Goal: Information Seeking & Learning: Understand process/instructions

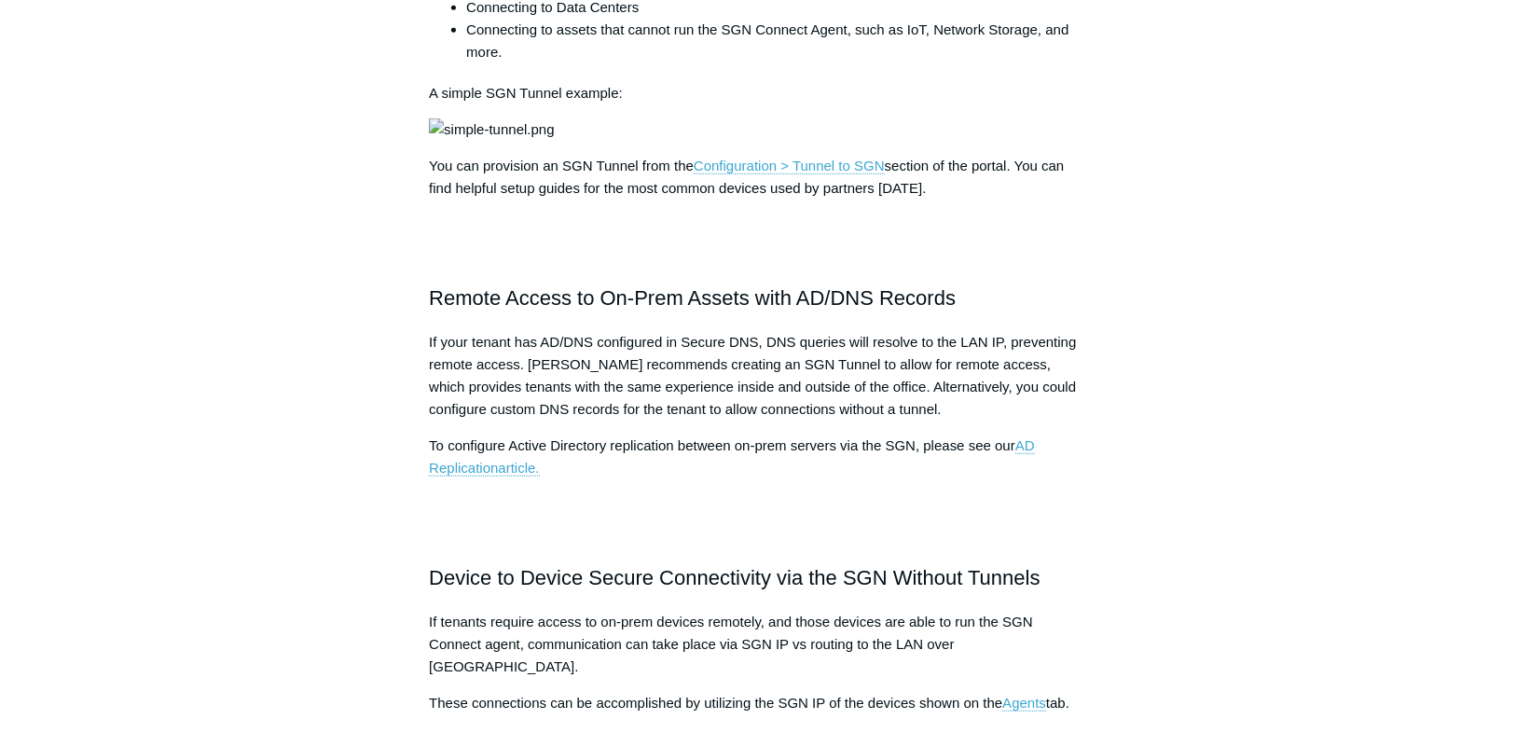
scroll to position [1044, 0]
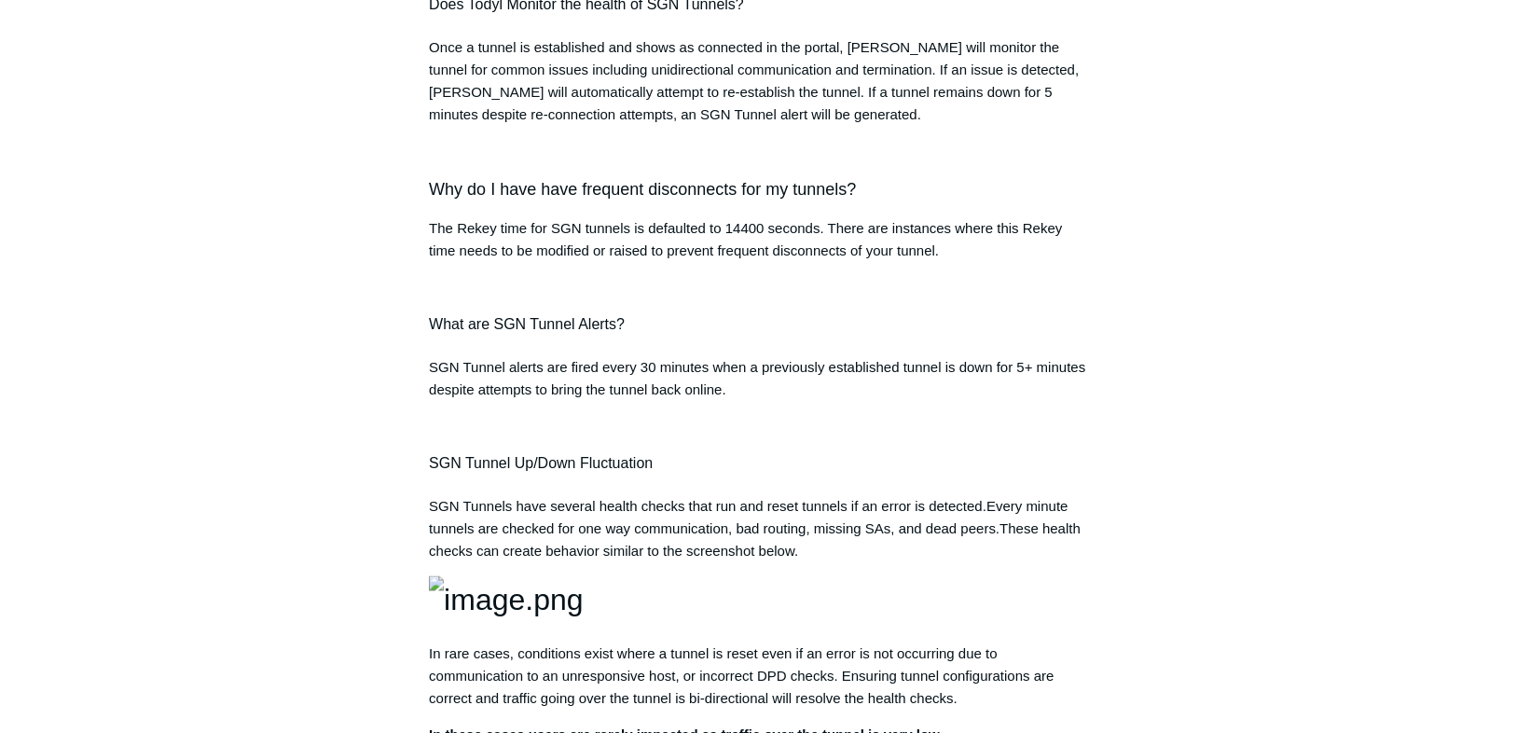
scroll to position [2387, 0]
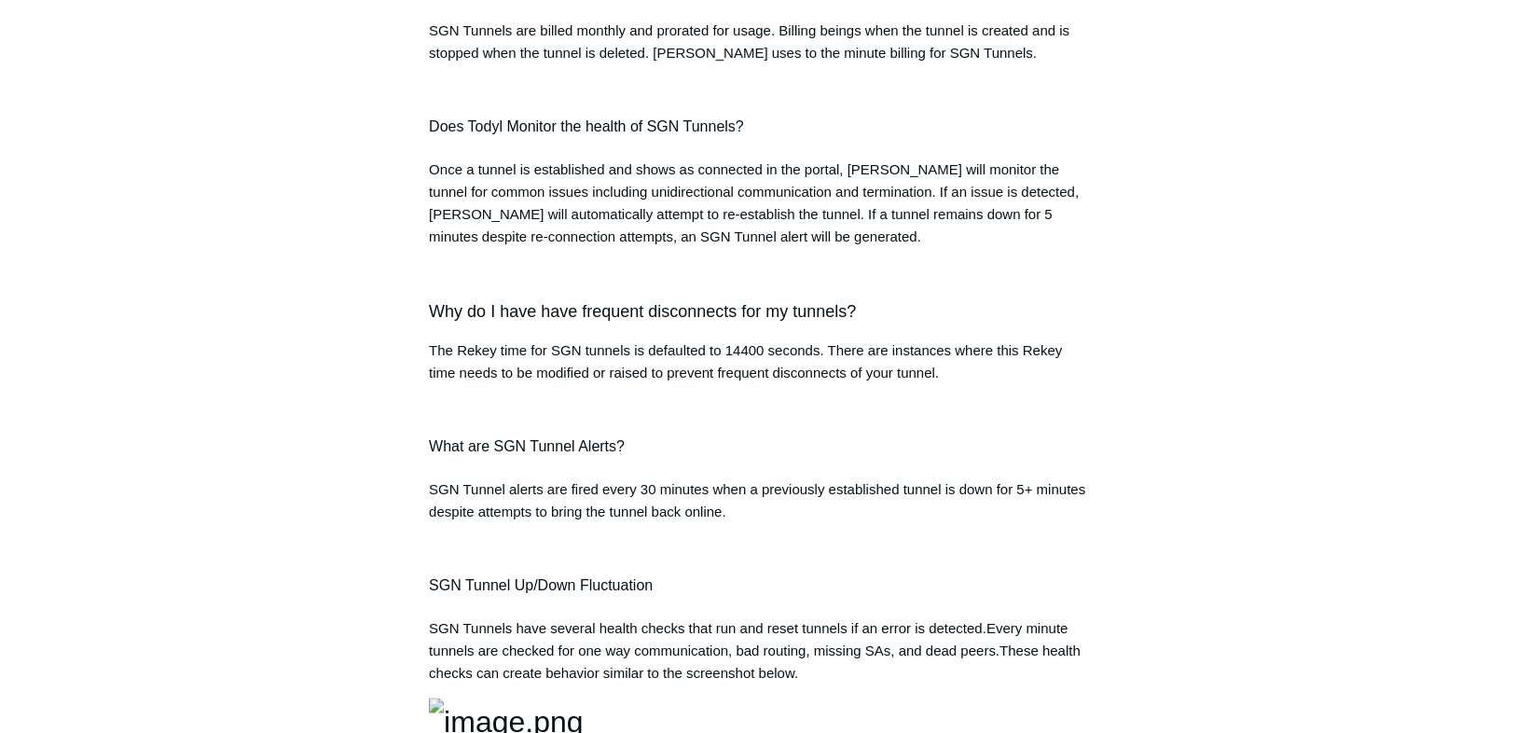
click at [721, 598] on h4 "SGN Tunnel Up/Down Fluctuation" at bounding box center [758, 586] width 658 height 24
click at [727, 598] on h4 "SGN Tunnel Up/Down Fluctuation" at bounding box center [758, 586] width 658 height 24
drag, startPoint x: 727, startPoint y: 690, endPoint x: 751, endPoint y: 688, distance: 23.4
click at [742, 598] on h4 "SGN Tunnel Up/Down Fluctuation" at bounding box center [758, 586] width 658 height 24
click at [751, 598] on h4 "SGN Tunnel Up/Down Fluctuation" at bounding box center [758, 586] width 658 height 24
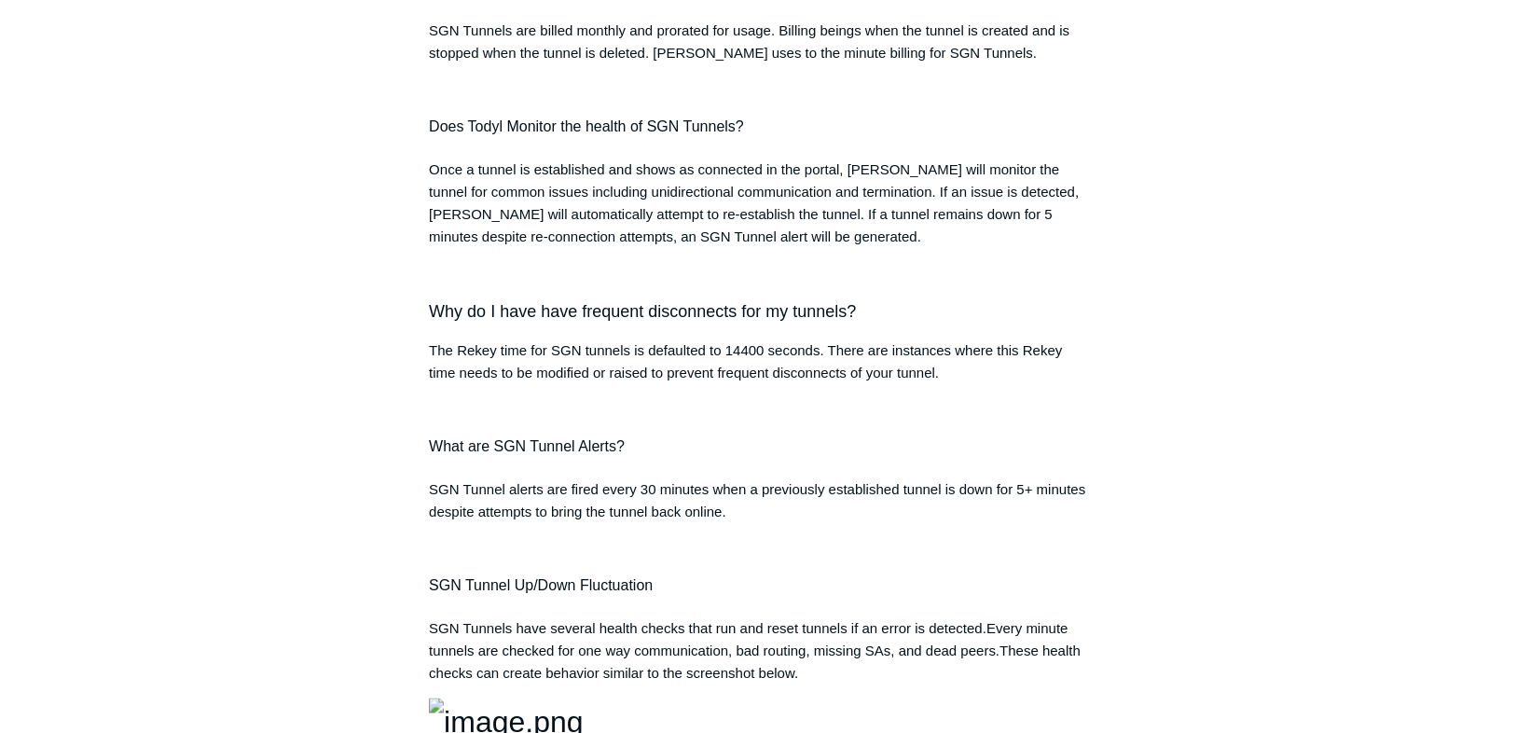
click at [751, 598] on h4 "SGN Tunnel Up/Down Fluctuation" at bounding box center [758, 586] width 658 height 24
click at [748, 598] on h4 "SGN Tunnel Up/Down Fluctuation" at bounding box center [758, 586] width 658 height 24
click at [878, 523] on p "SGN Tunnel alerts are fired every 30 minutes when a previously established tunn…" at bounding box center [758, 500] width 658 height 45
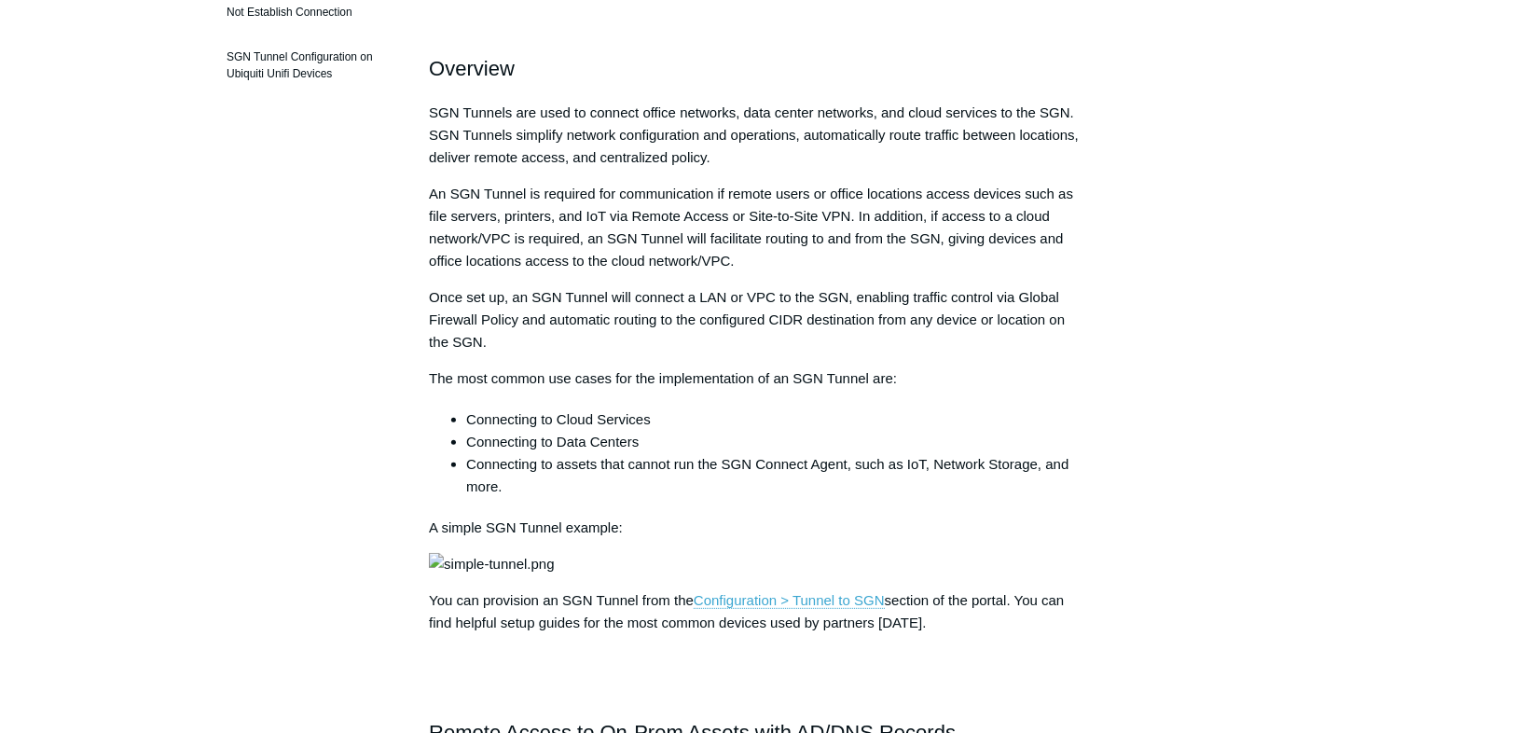
scroll to position [746, 0]
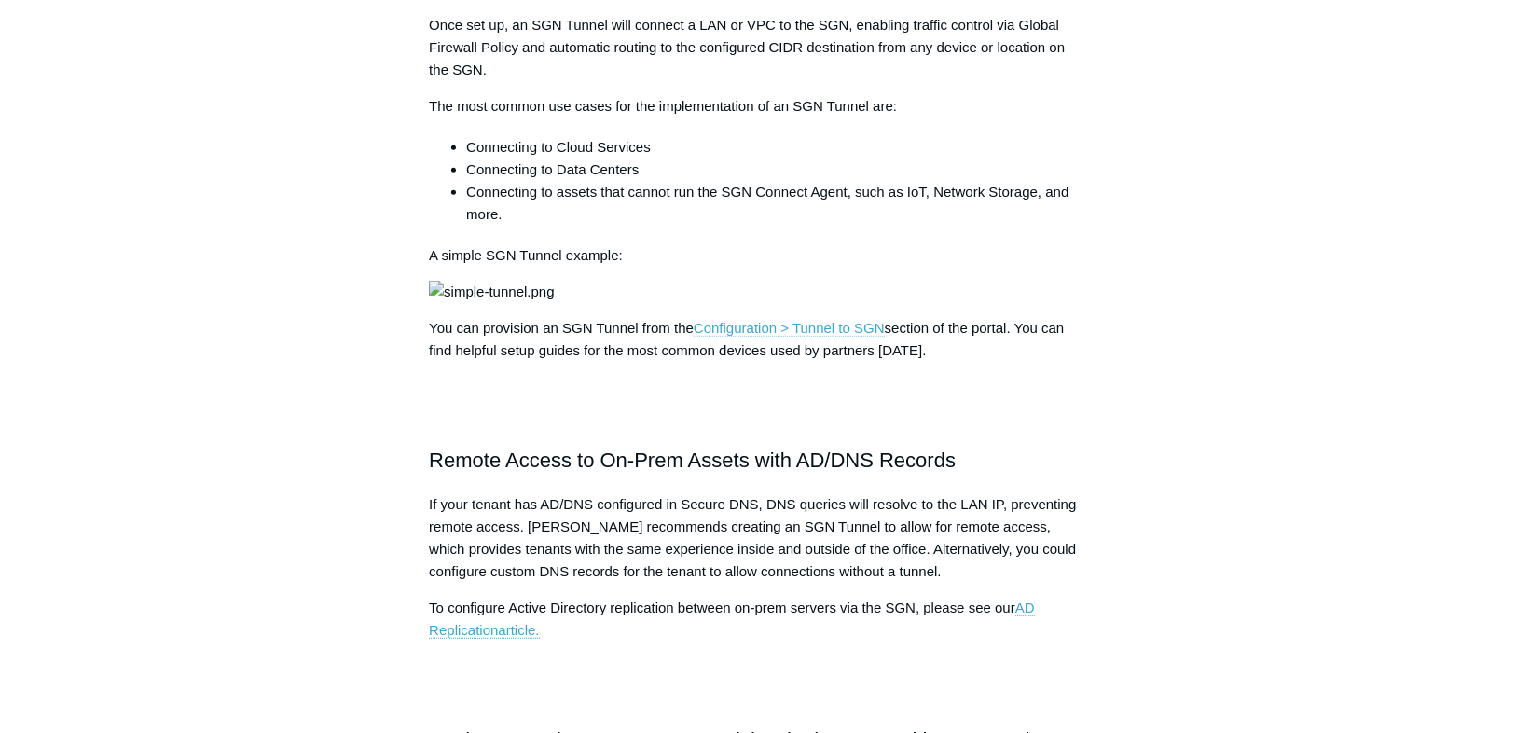
click at [866, 337] on link "Configuration > Tunnel to SGN" at bounding box center [789, 328] width 191 height 17
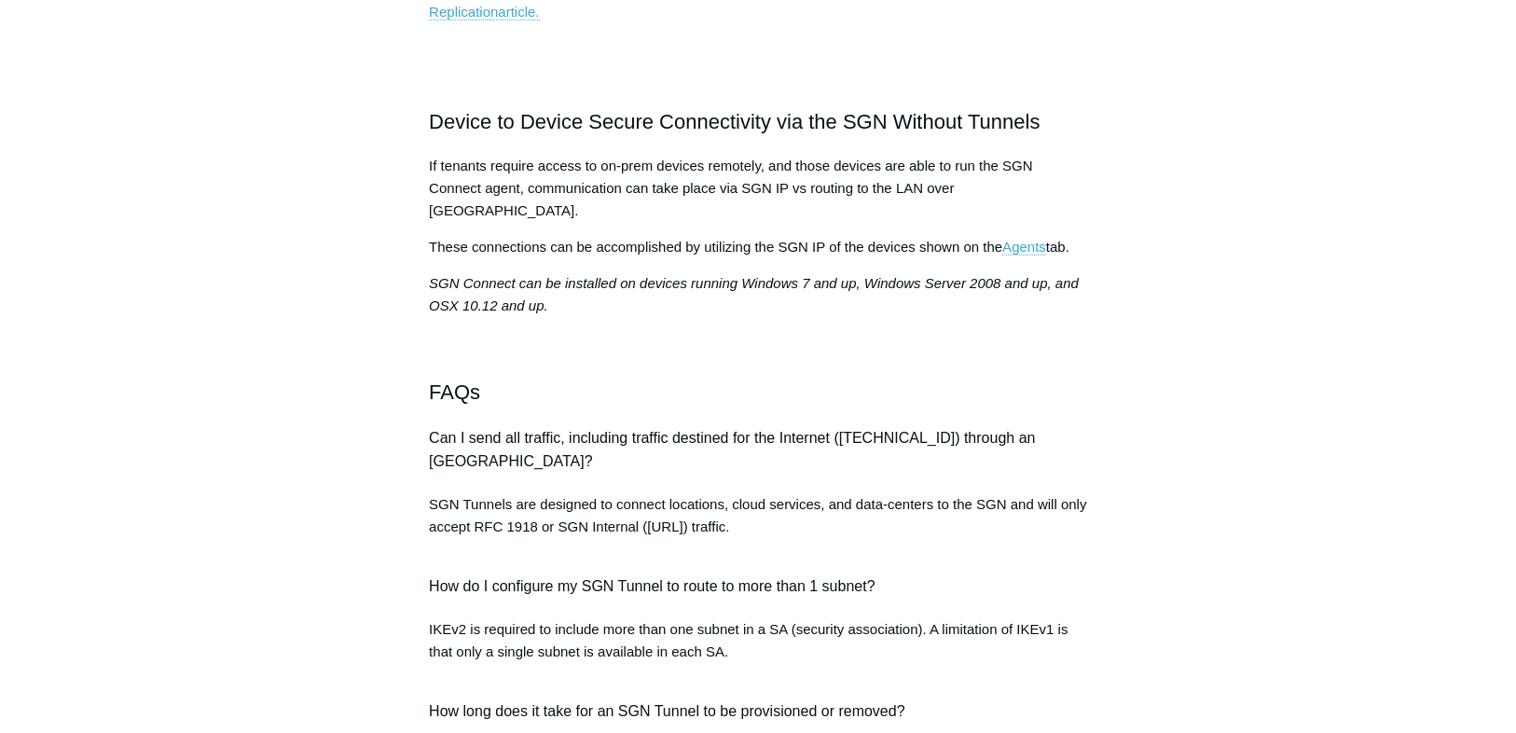
scroll to position [1492, 0]
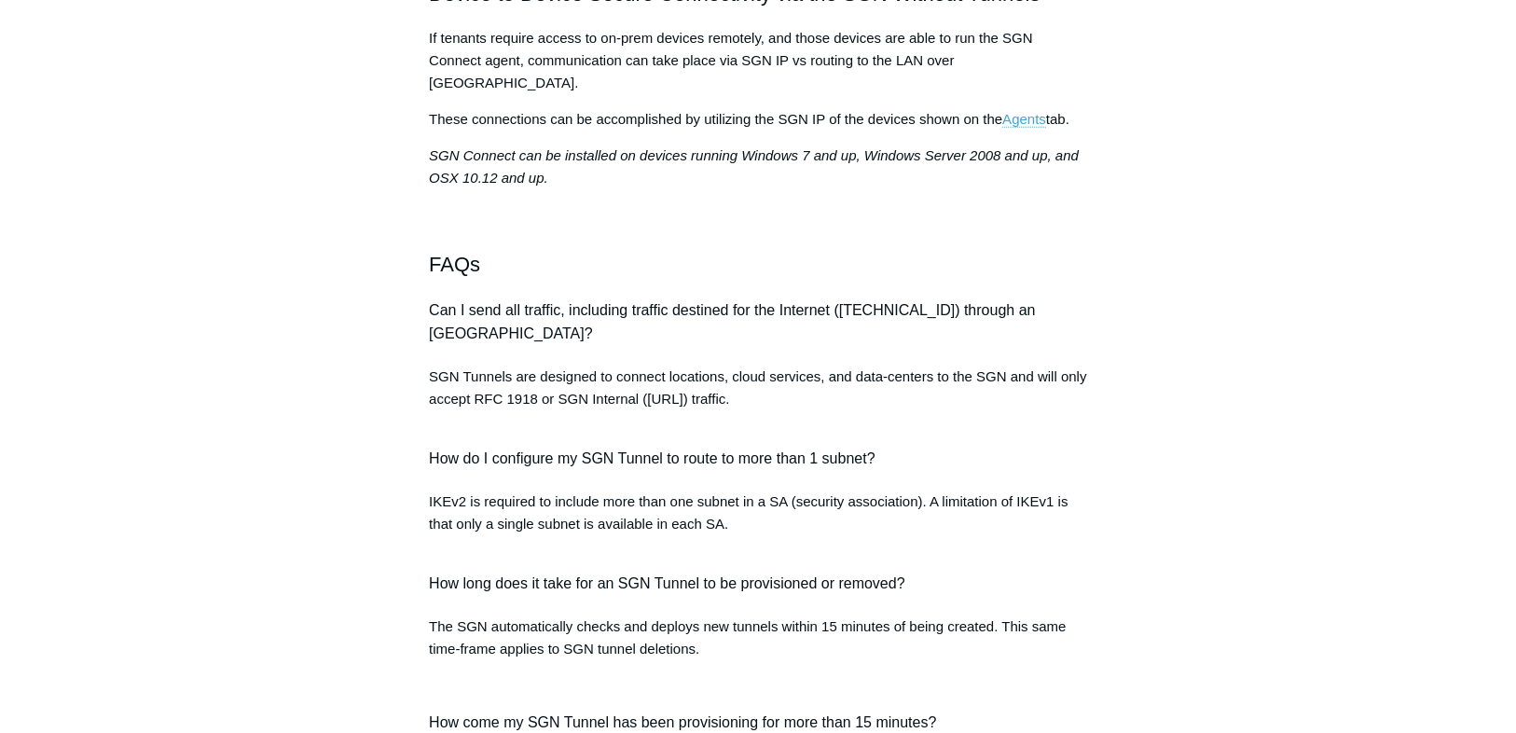
click at [1163, 339] on div "Articles in this section SGN Tunnel Overview SGN Tunnels Technical Information …" at bounding box center [758, 528] width 1082 height 3702
click at [1251, 664] on div "Articles in this section SGN Tunnel Overview SGN Tunnels Technical Information …" at bounding box center [758, 528] width 1082 height 3702
